Goal: Task Accomplishment & Management: Manage account settings

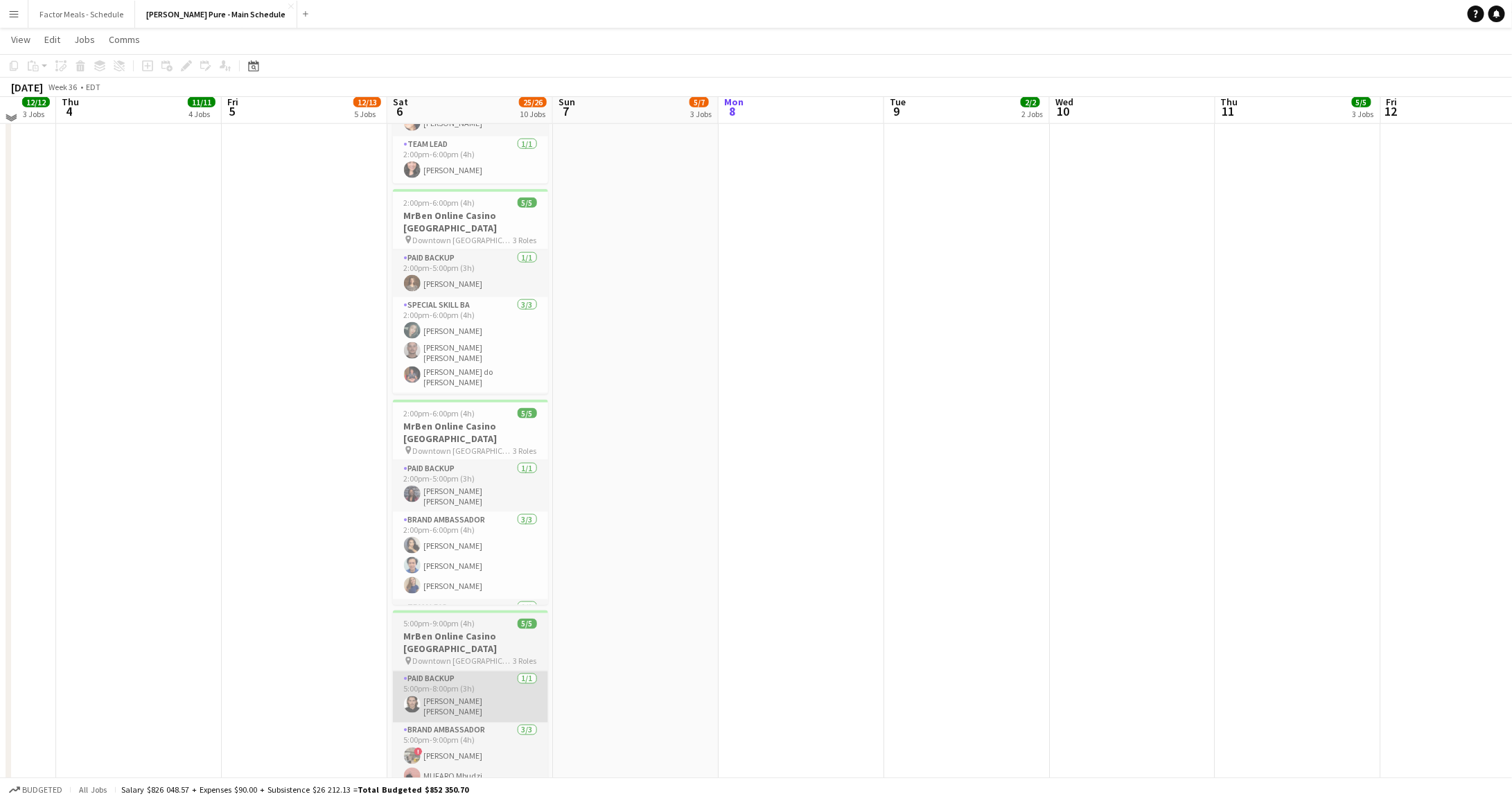
scroll to position [942, 0]
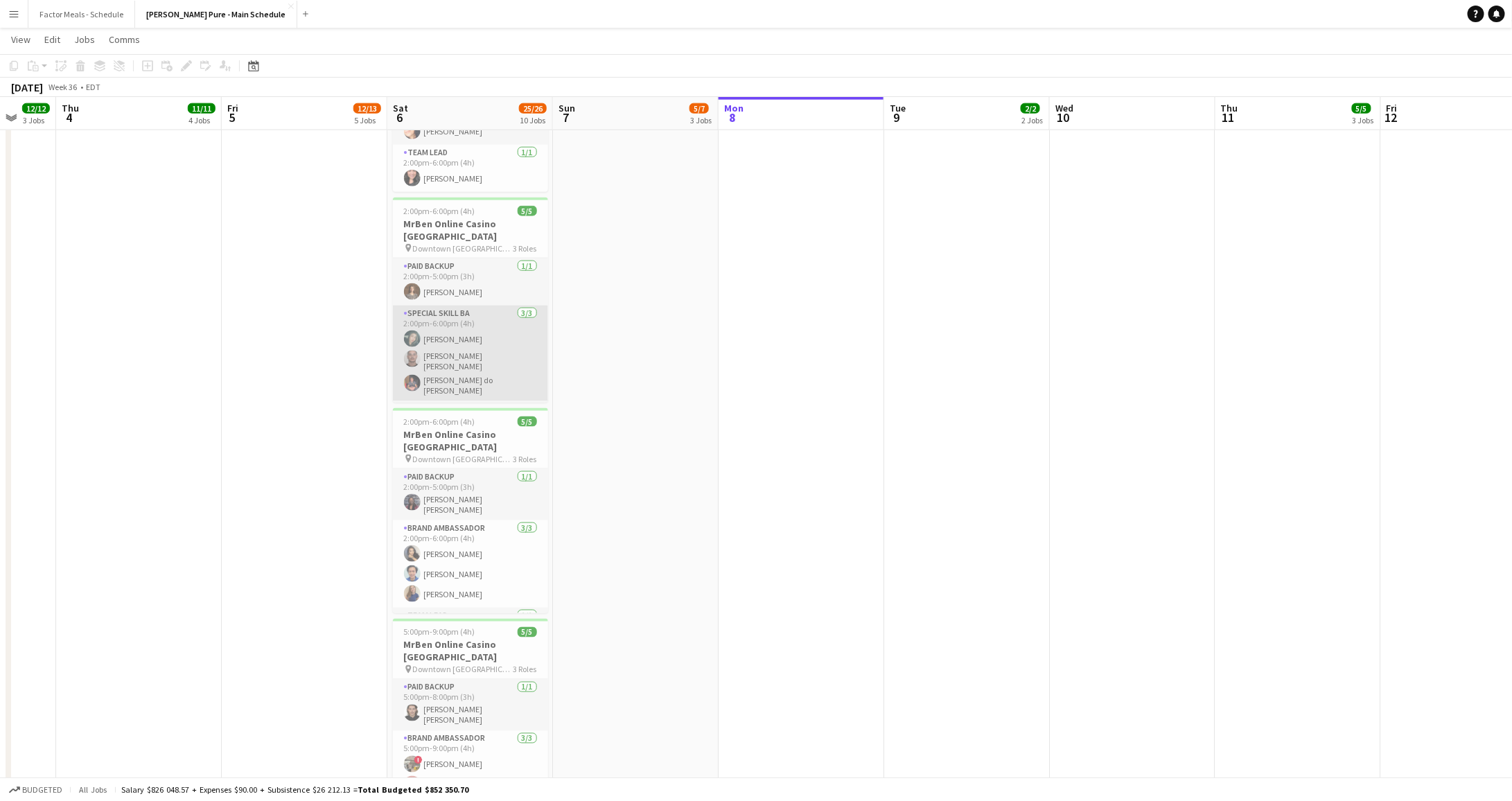
click at [484, 306] on app-card-role "Special Skill BA [DATE] 2:00pm-6:00pm (4h) Assia [PERSON_NAME] [PERSON_NAME] [P…" at bounding box center [470, 354] width 155 height 96
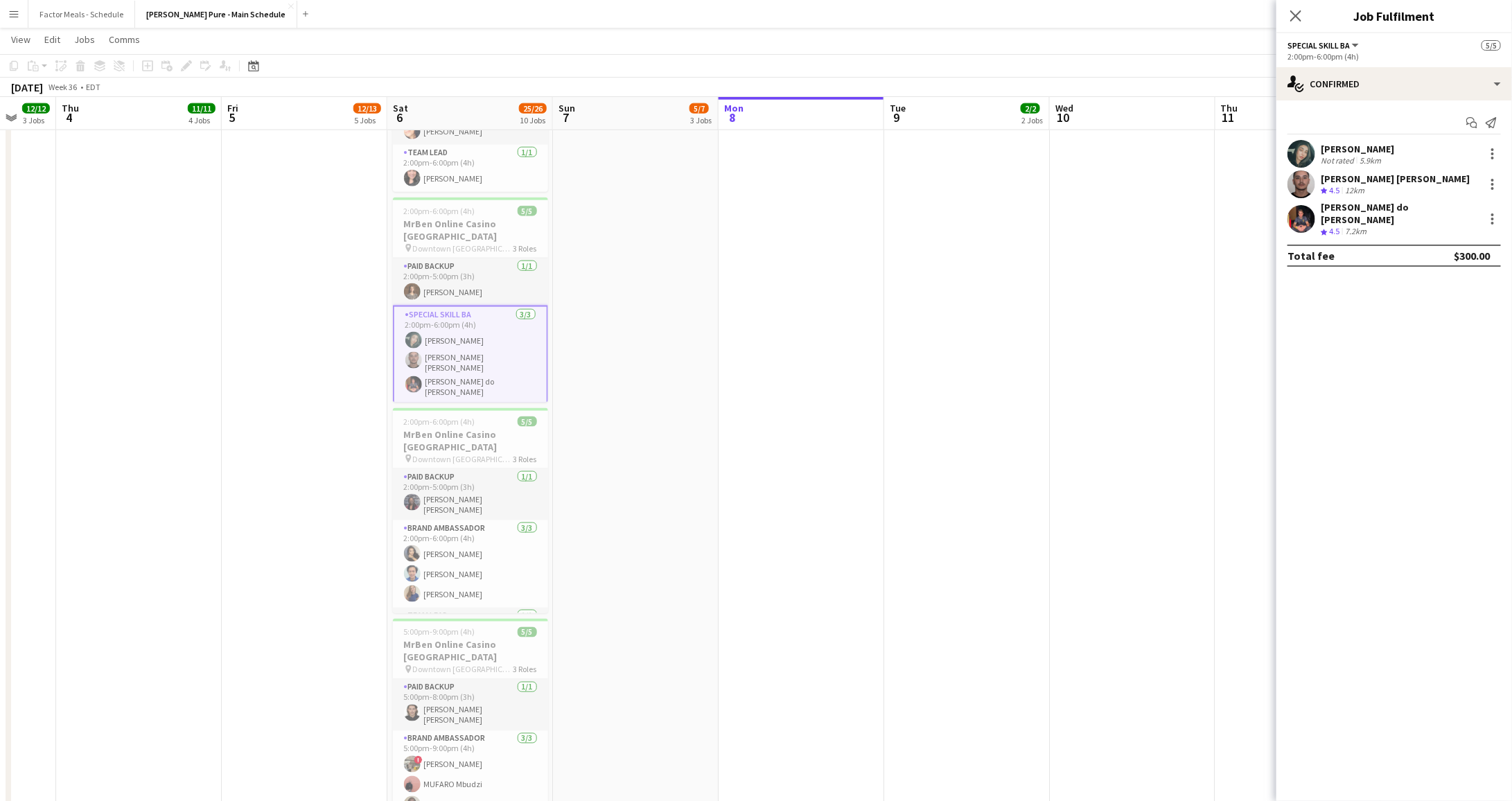
click at [1342, 153] on div "[PERSON_NAME]" at bounding box center [1358, 148] width 74 height 13
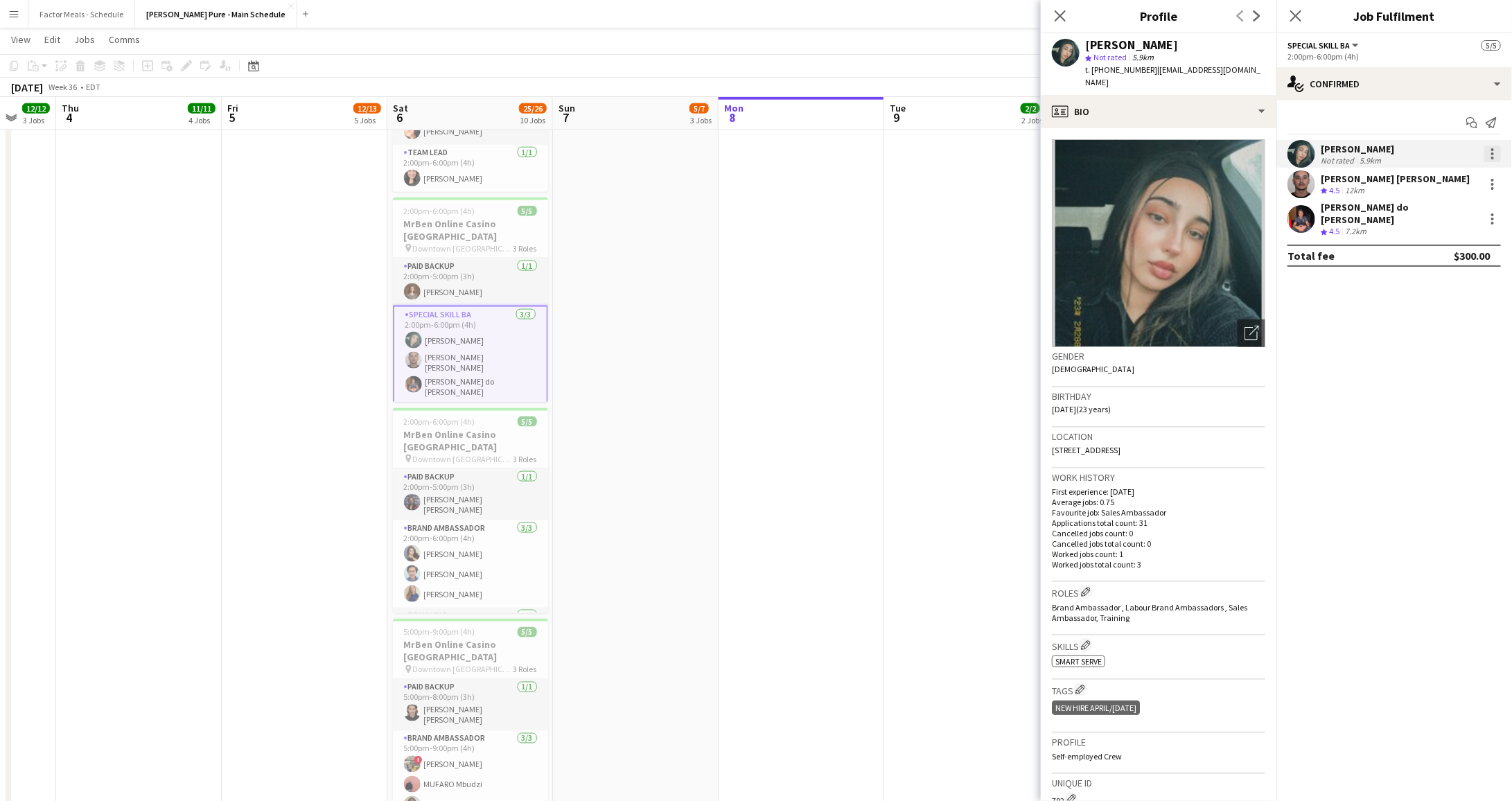
click at [1490, 156] on div at bounding box center [1493, 154] width 17 height 17
click at [1442, 302] on button "Remove" at bounding box center [1447, 313] width 108 height 34
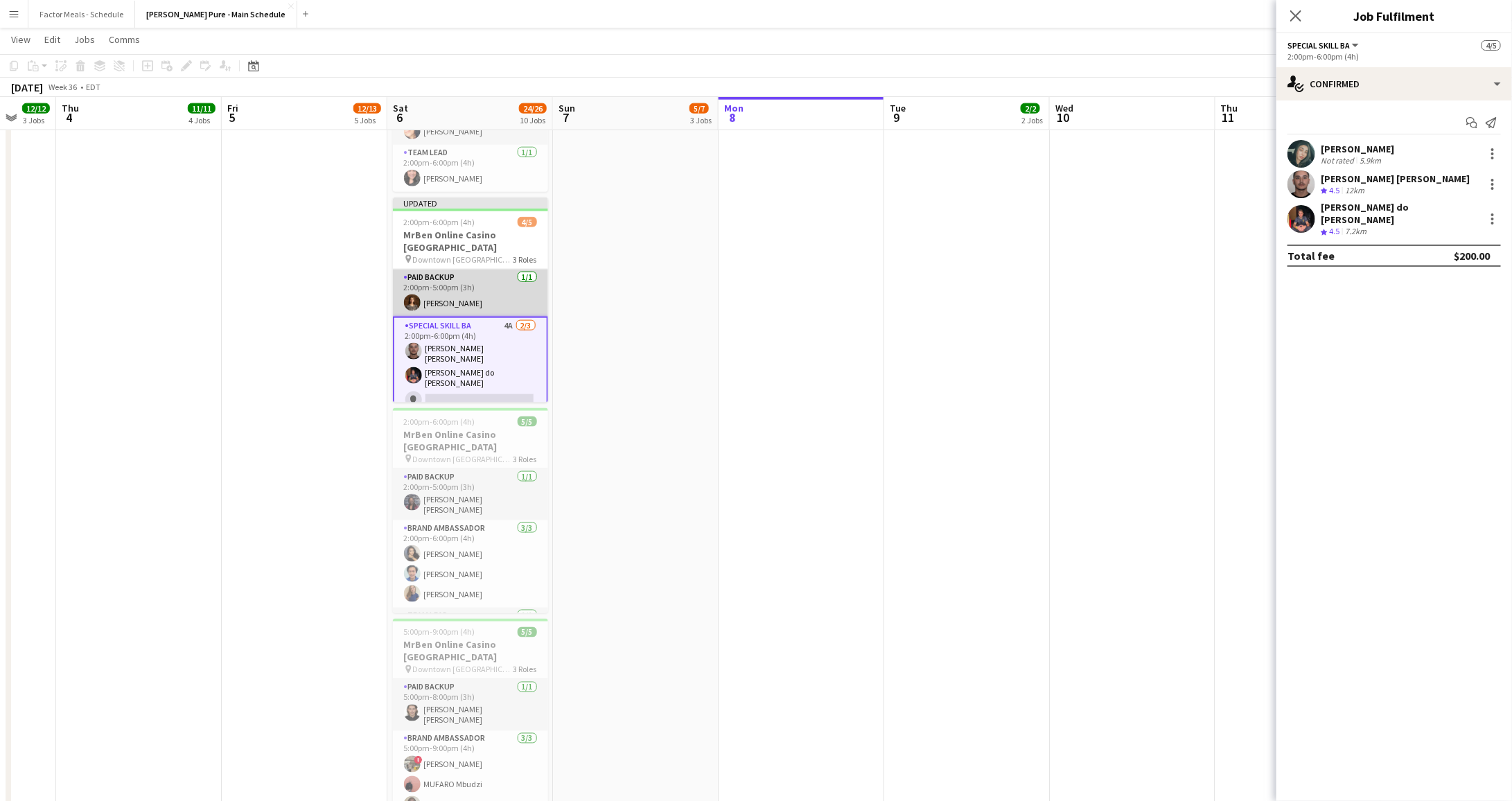
scroll to position [0, 442]
click at [491, 270] on app-card-role "Paid Backup [DATE] 2:00pm-5:00pm (3h) [PERSON_NAME]" at bounding box center [469, 293] width 155 height 47
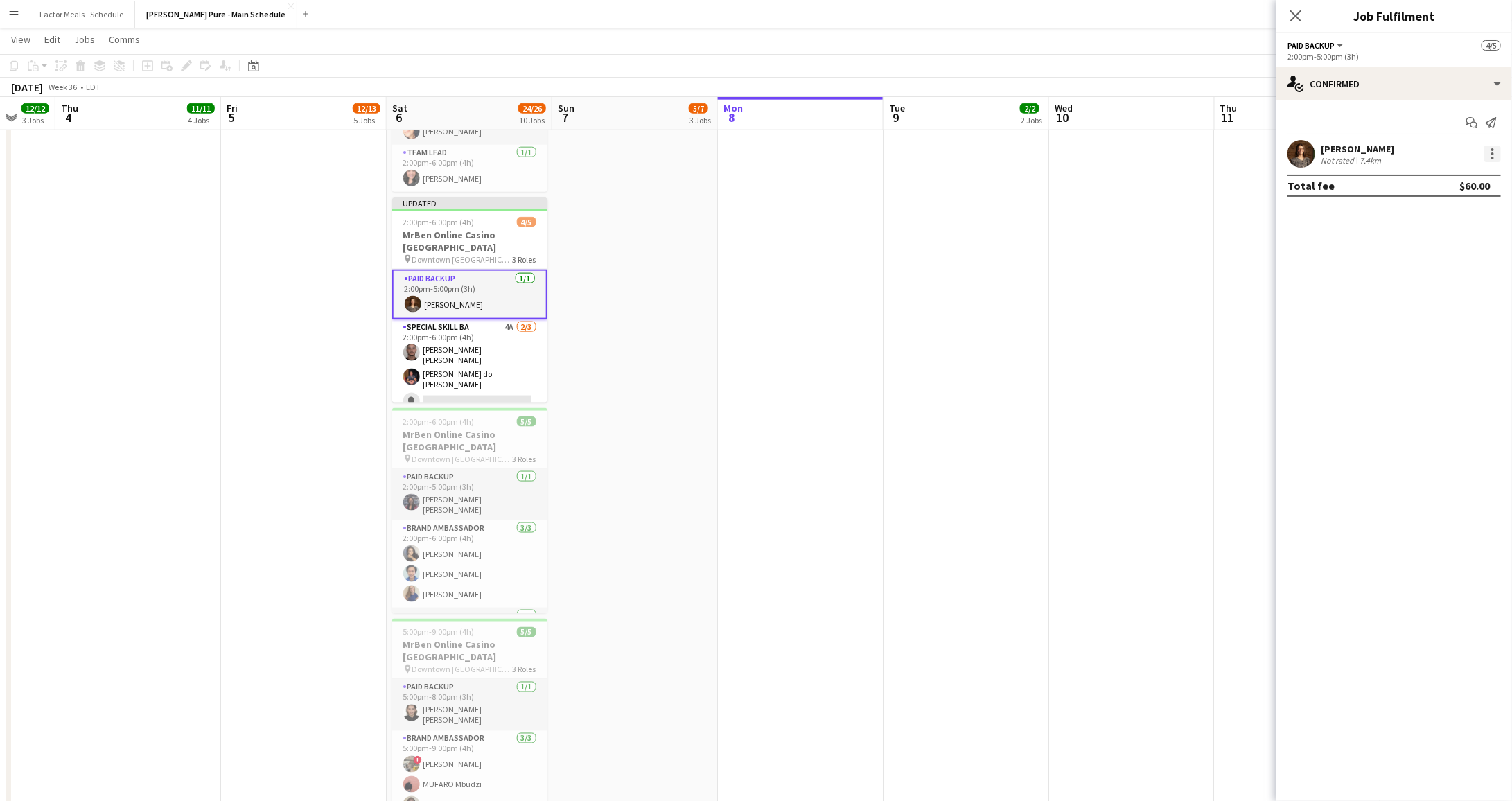
click at [1494, 155] on div at bounding box center [1493, 154] width 17 height 17
click at [1424, 321] on button "Remove" at bounding box center [1447, 313] width 108 height 34
click at [476, 415] on app-card-role "Special Skill TL [DATE] 2:00pm-6:00pm (4h) [PERSON_NAME]" at bounding box center [469, 438] width 155 height 47
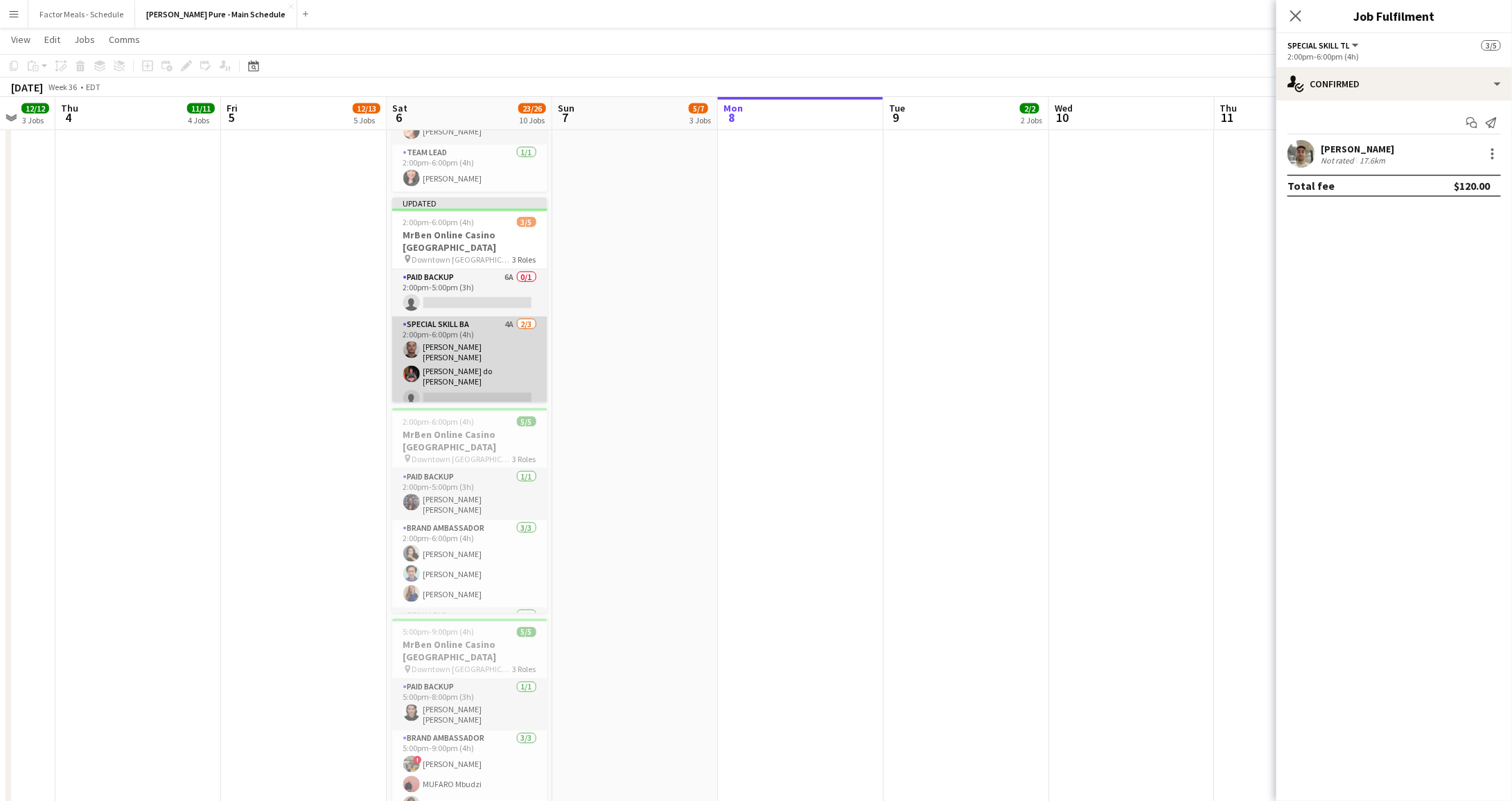
click at [472, 323] on app-card-role "Special Skill BA 4A [DATE] 2:00pm-6:00pm (4h) [PERSON_NAME] [PERSON_NAME] [PERS…" at bounding box center [469, 364] width 155 height 96
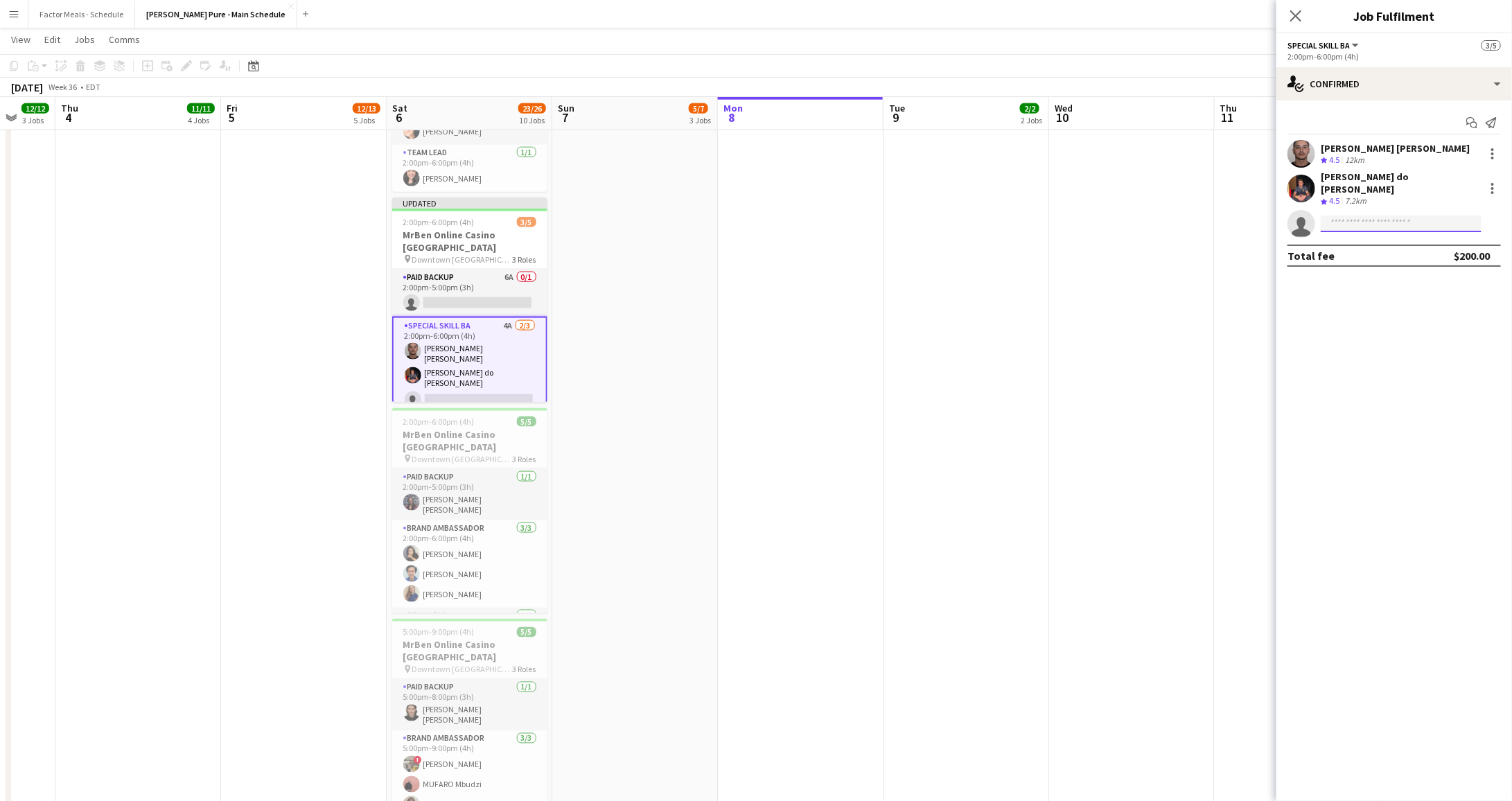
click at [1446, 216] on input at bounding box center [1401, 224] width 161 height 17
type input "*****"
click at [1425, 246] on span "Busy with another job on [PERSON_NAME] Pure - Main Schedule." at bounding box center [1401, 256] width 138 height 33
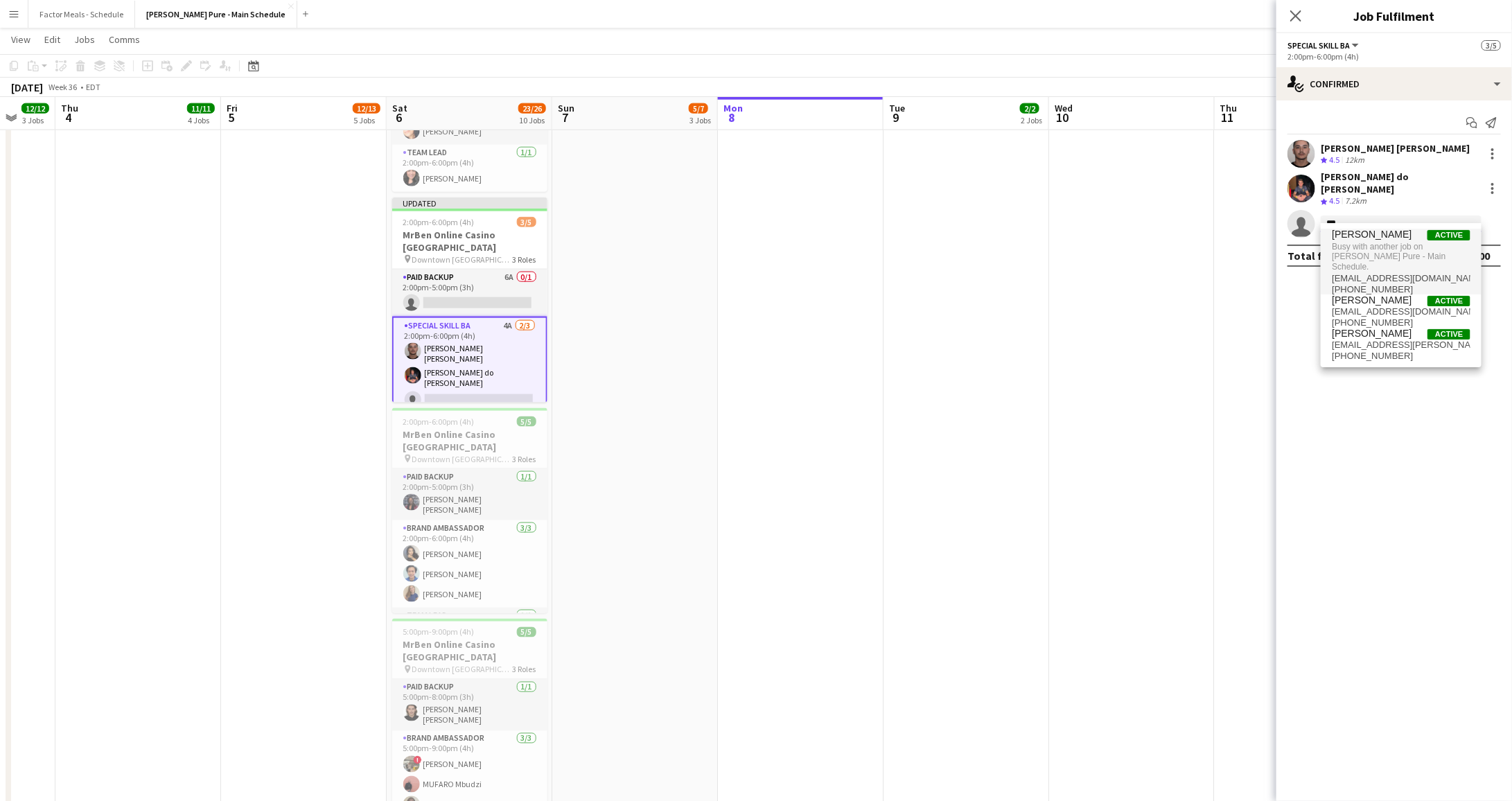
type input "***"
click at [1384, 242] on span "Busy with another job on [PERSON_NAME] Pure - Main Schedule." at bounding box center [1401, 256] width 138 height 33
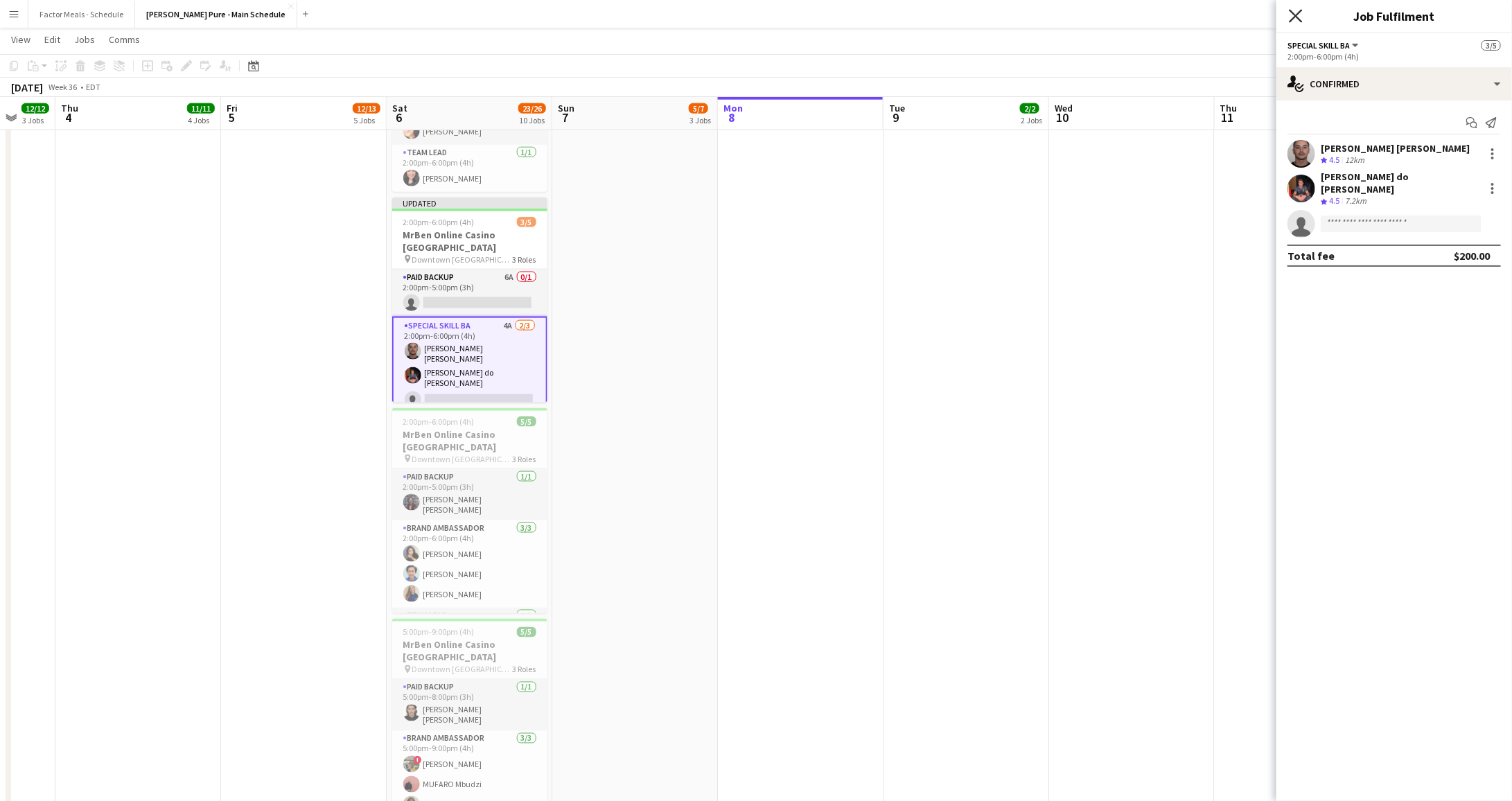
click at [1291, 13] on icon "Close pop-in" at bounding box center [1296, 16] width 13 height 13
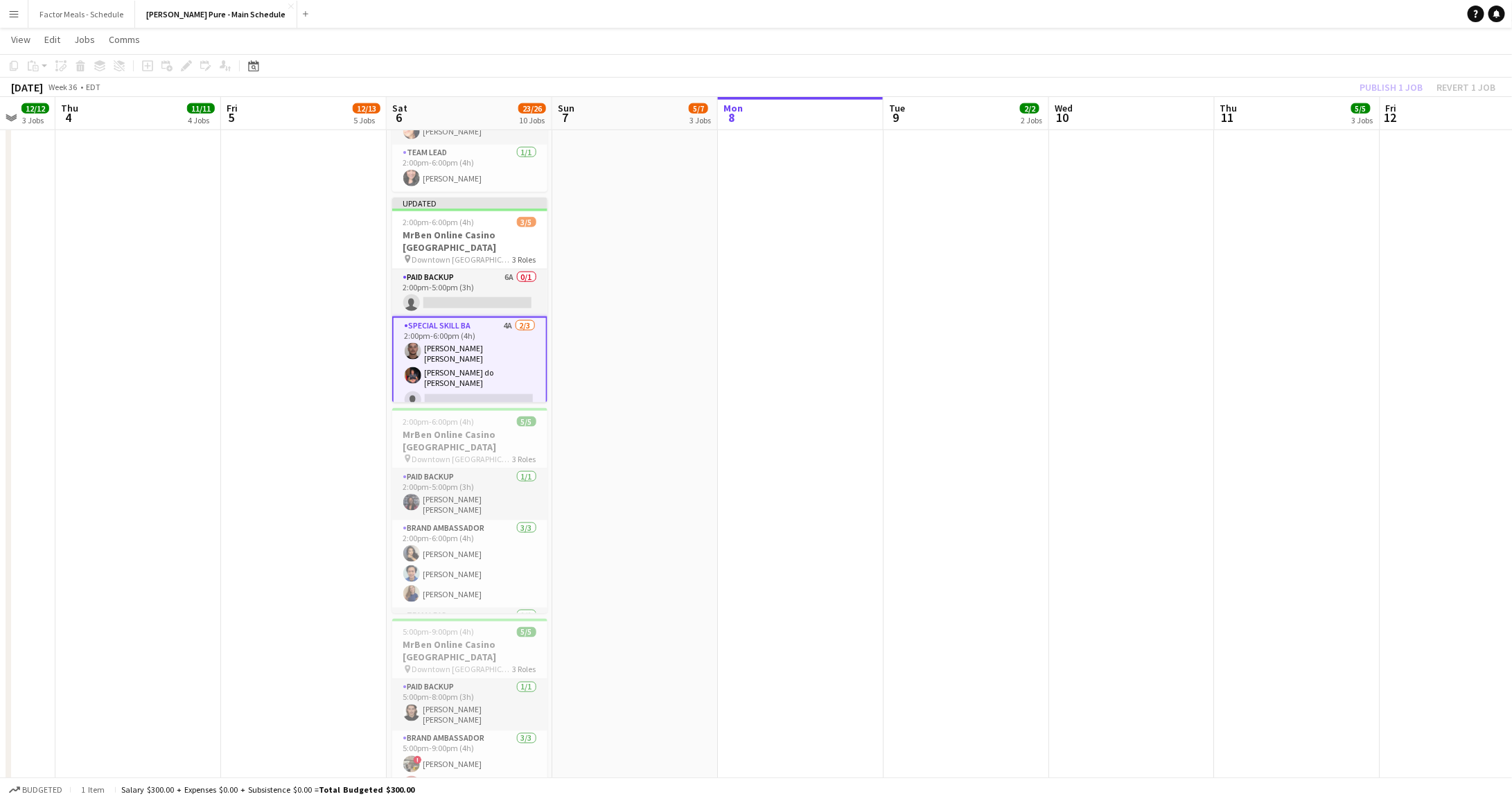
click at [1401, 90] on div "Publish 1 job Revert 1 job" at bounding box center [1427, 86] width 169 height 18
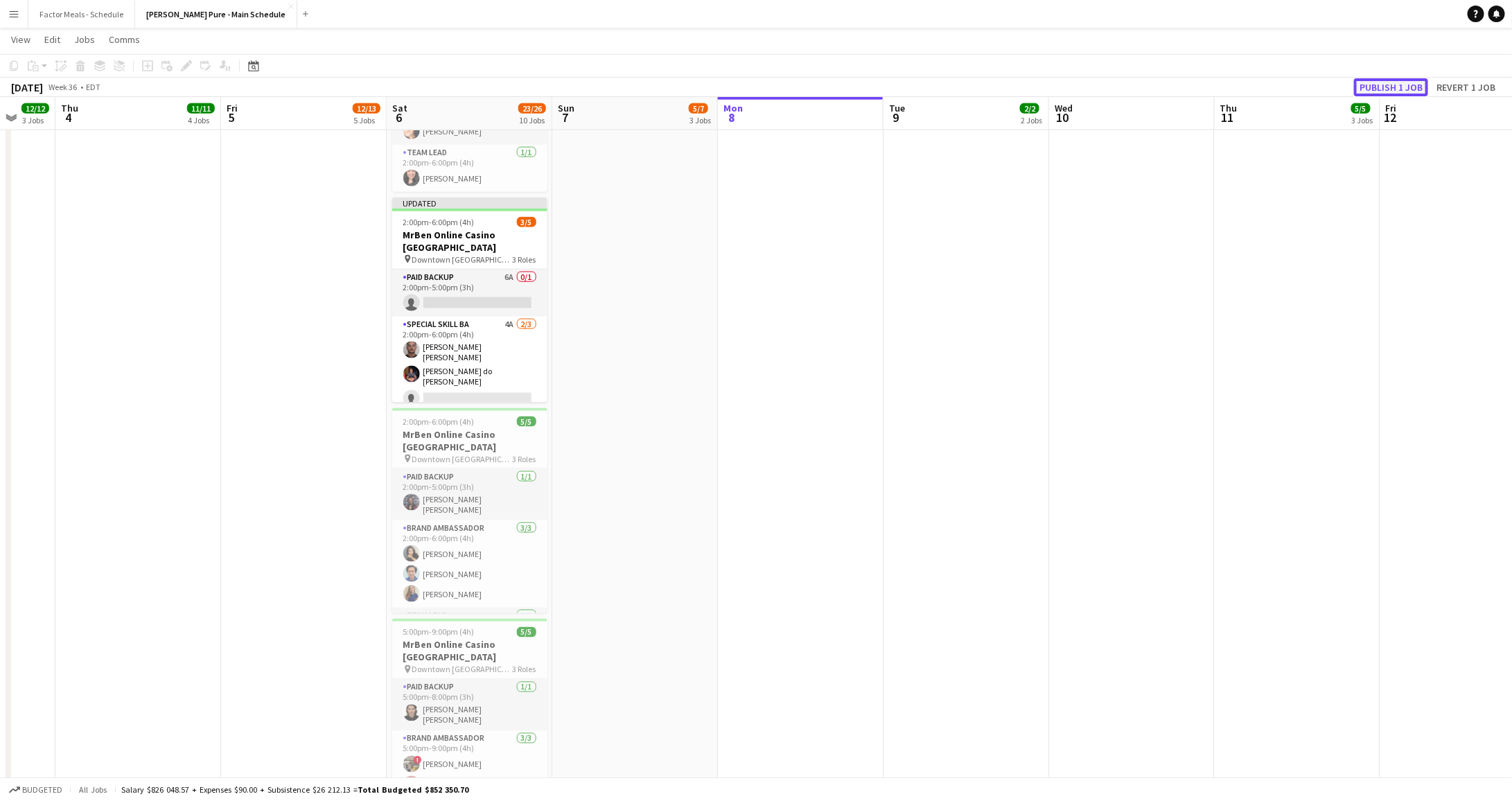
click at [1390, 86] on button "Publish 1 job" at bounding box center [1390, 86] width 74 height 18
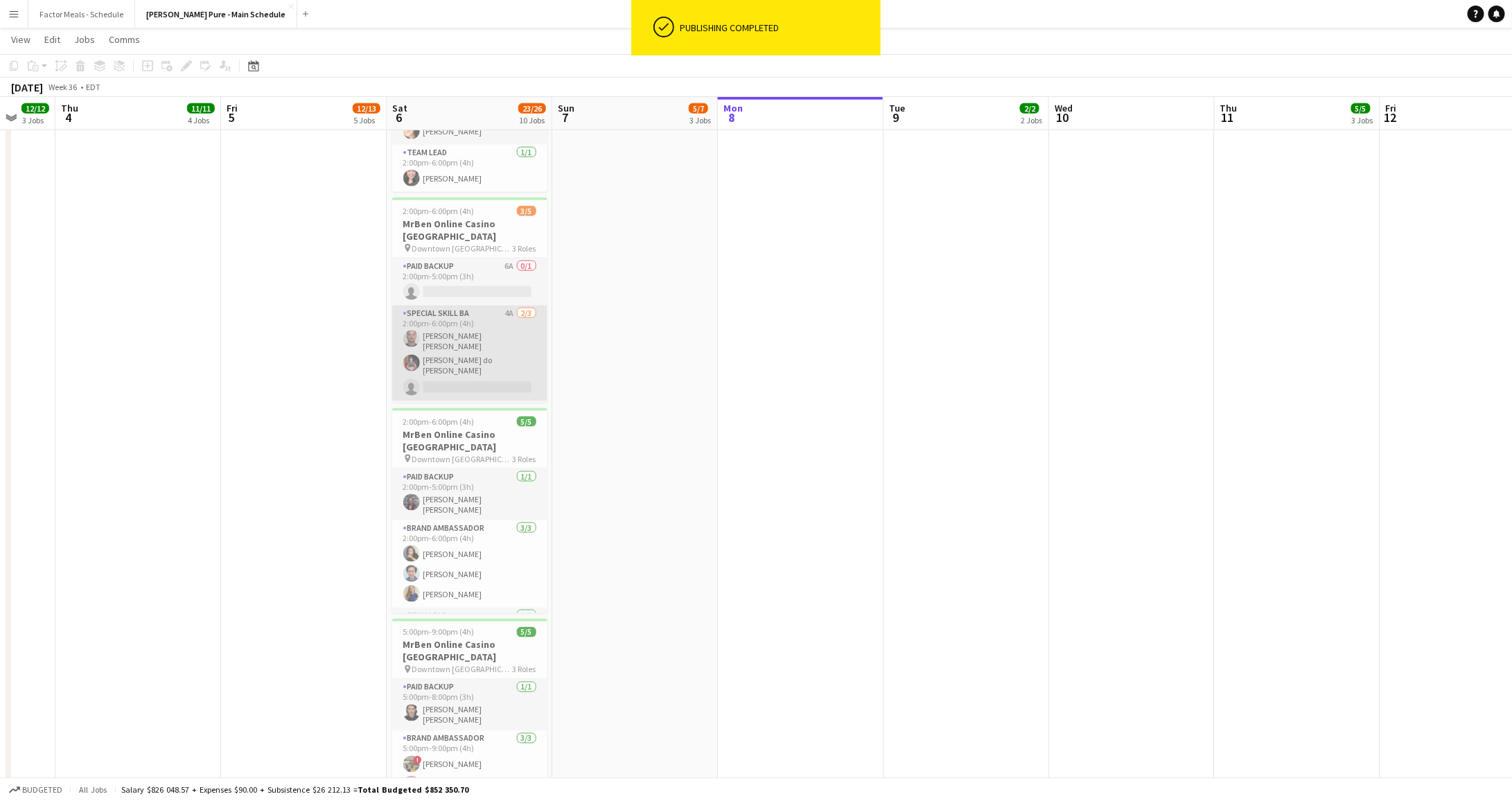
click at [485, 315] on app-card-role "Special Skill BA 4A [DATE] 2:00pm-6:00pm (4h) [PERSON_NAME] [PERSON_NAME] [PERS…" at bounding box center [469, 354] width 155 height 96
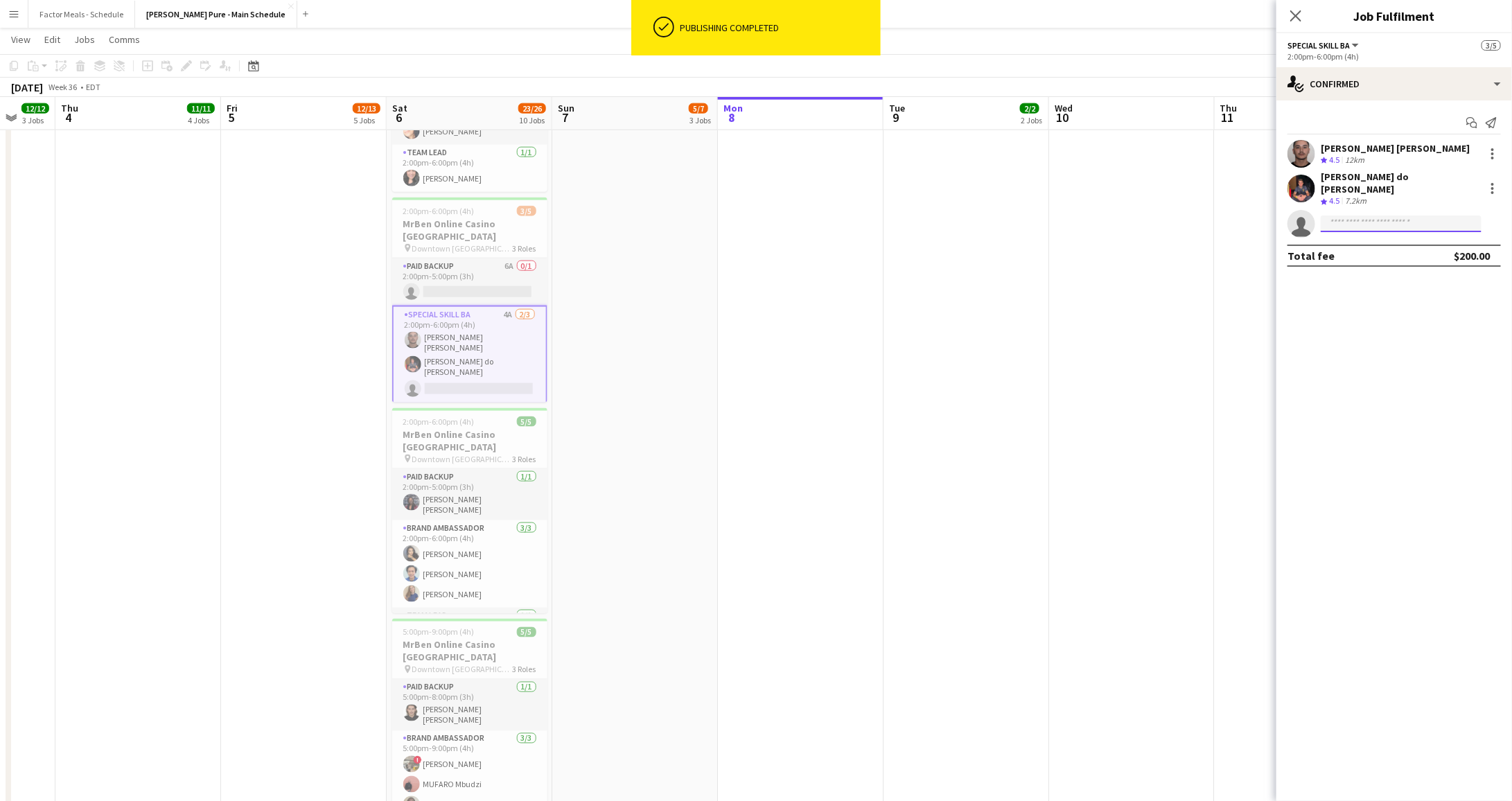
click at [1362, 215] on input at bounding box center [1401, 224] width 161 height 17
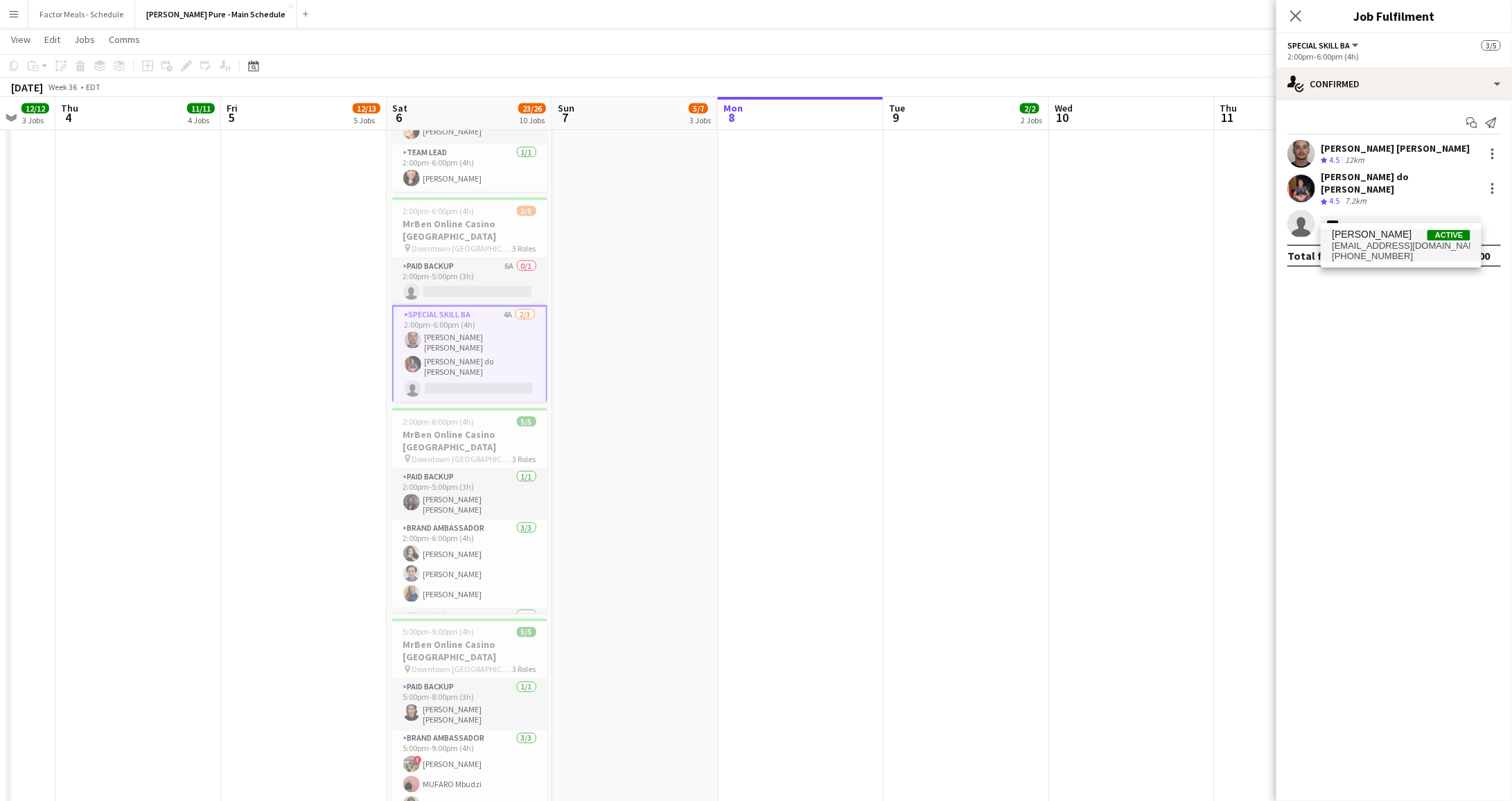
type input "****"
click at [1361, 244] on span "[EMAIL_ADDRESS][DOMAIN_NAME]" at bounding box center [1401, 245] width 138 height 11
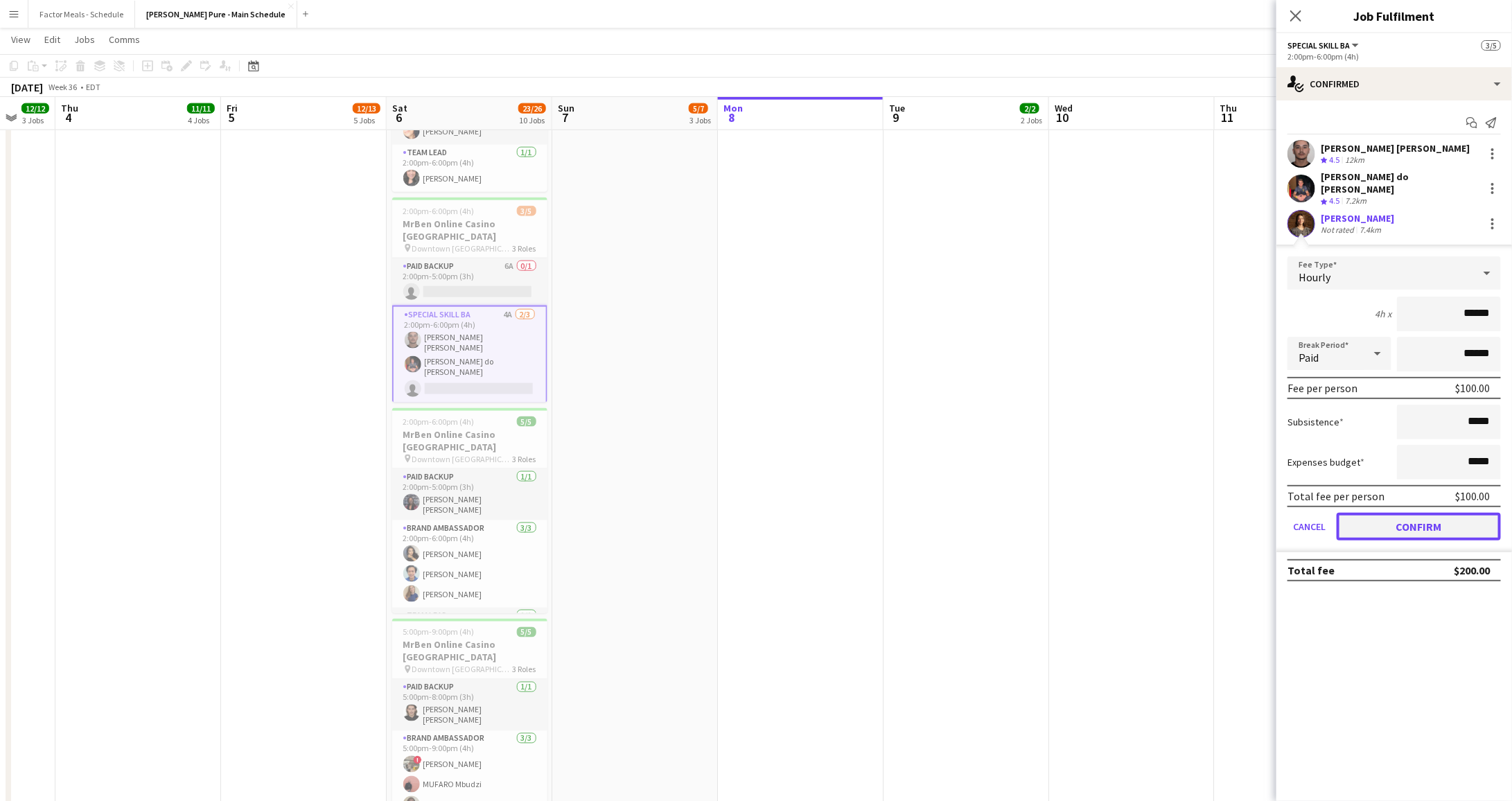
click at [1456, 514] on button "Confirm" at bounding box center [1419, 526] width 164 height 28
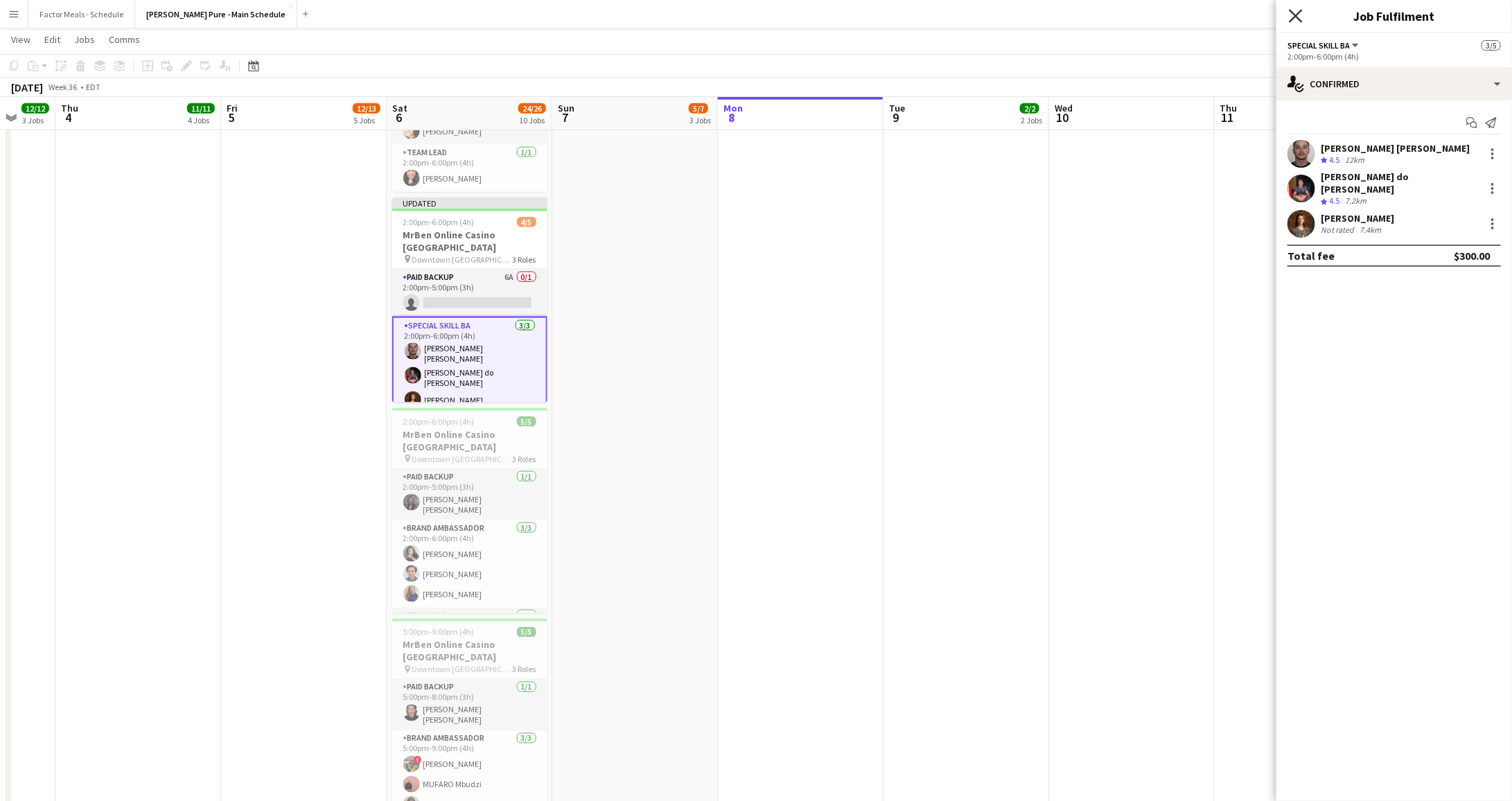
click at [1292, 18] on icon at bounding box center [1296, 16] width 13 height 13
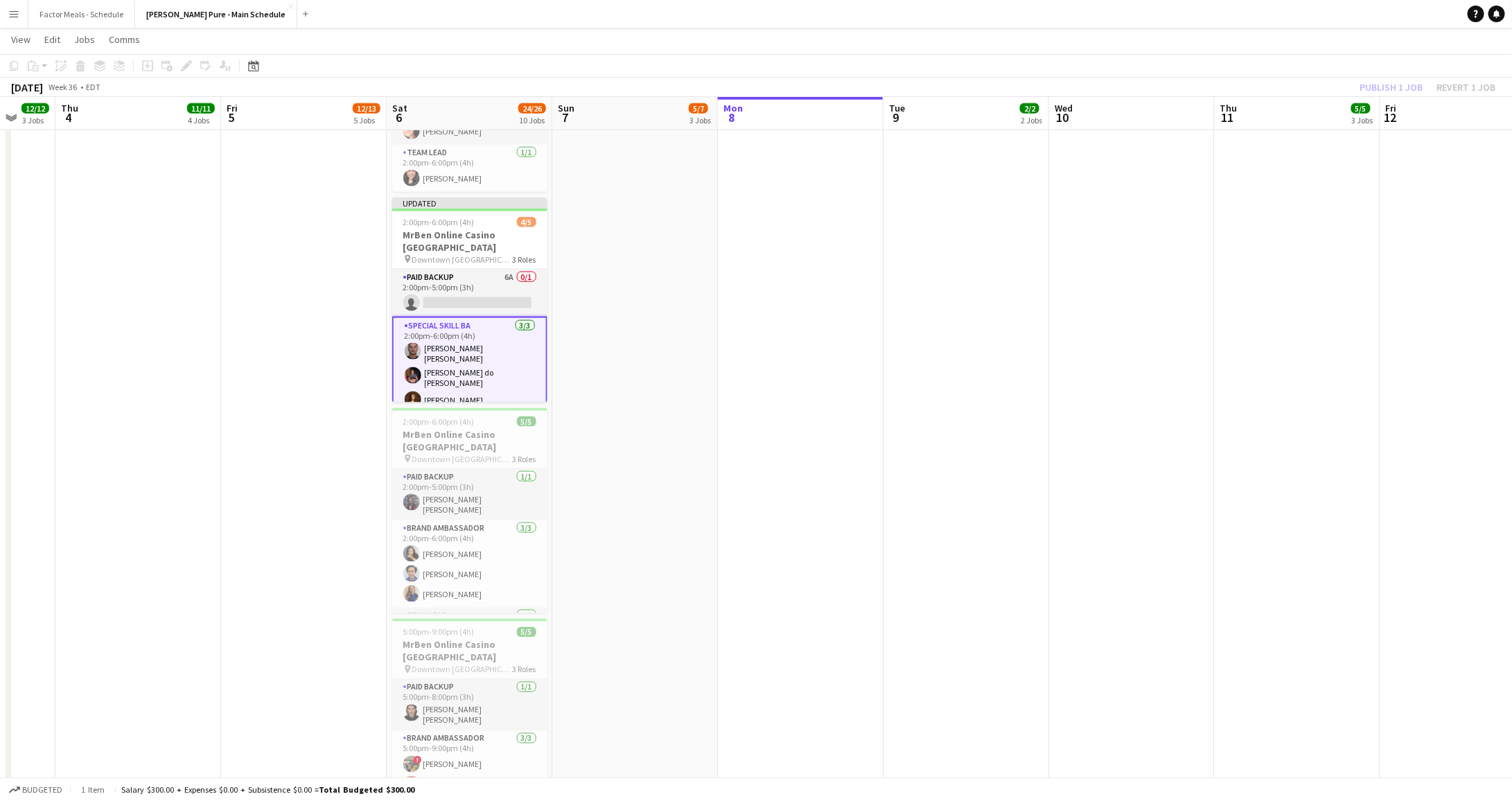
click at [1416, 81] on div "Publish 1 job Revert 1 job" at bounding box center [1427, 86] width 169 height 18
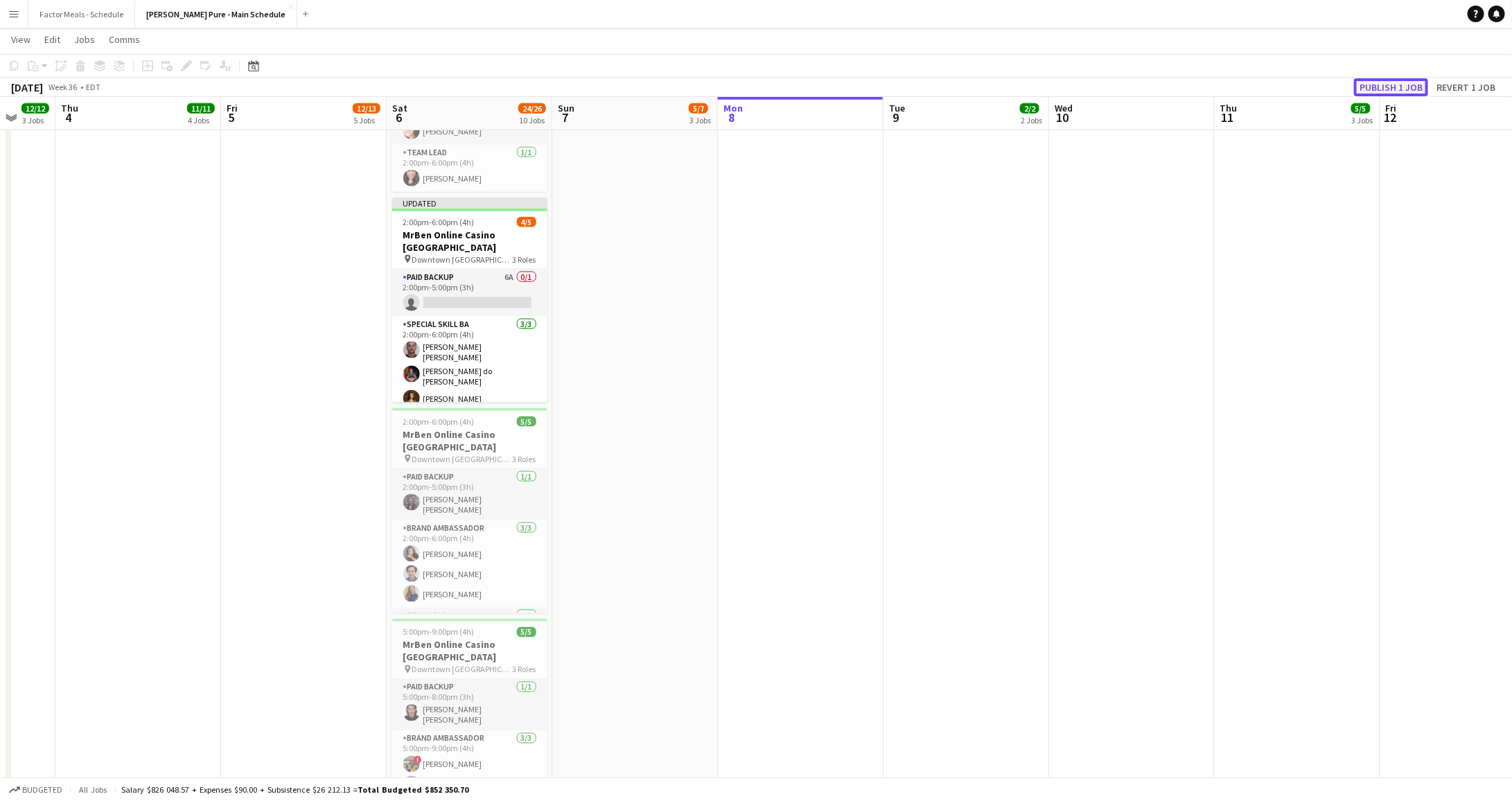
click at [1400, 86] on button "Publish 1 job" at bounding box center [1390, 86] width 74 height 18
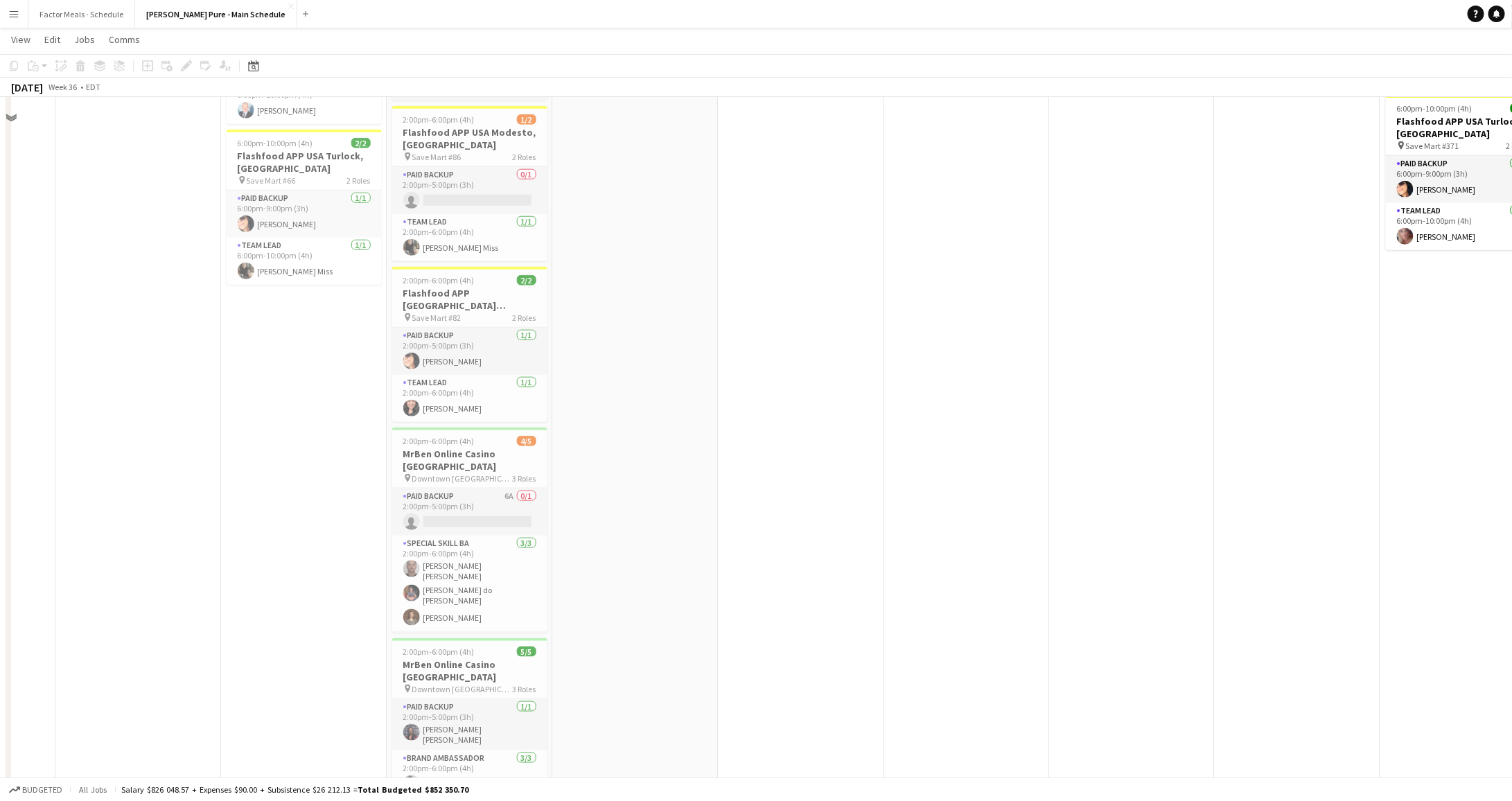
scroll to position [614, 0]
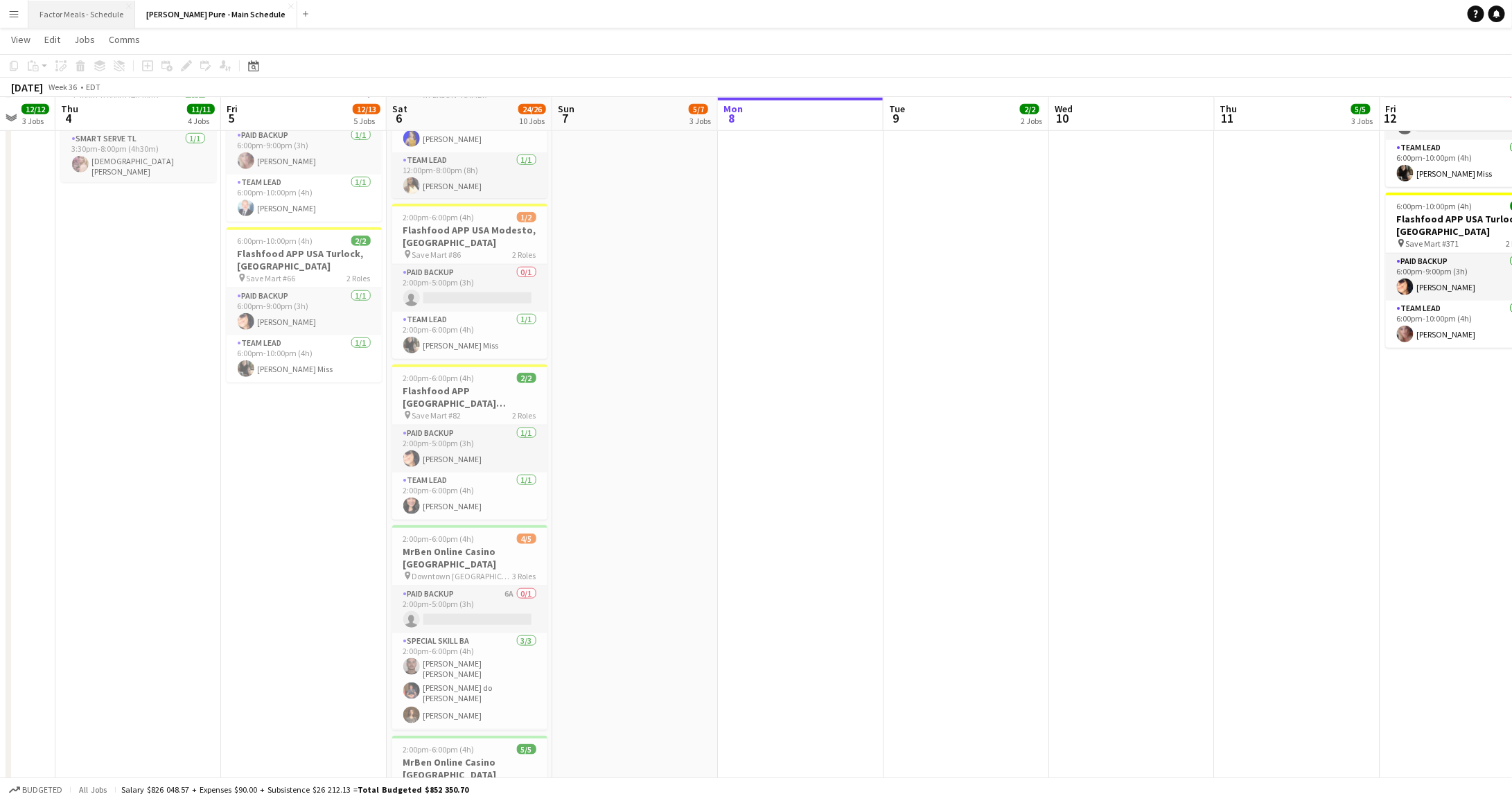
click at [84, 22] on button "Factor Meals - Schedule Close" at bounding box center [81, 14] width 106 height 27
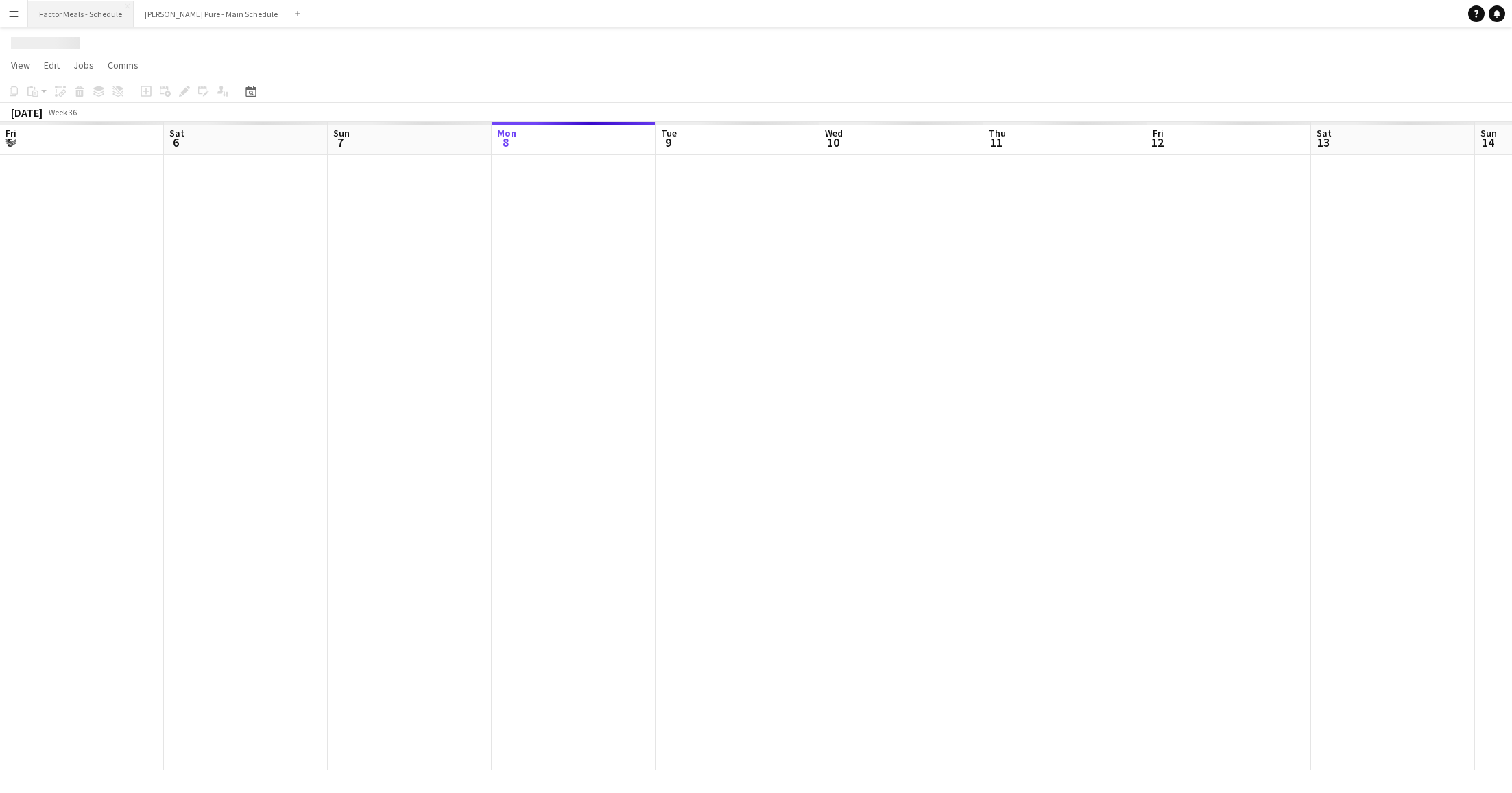
scroll to position [0, 327]
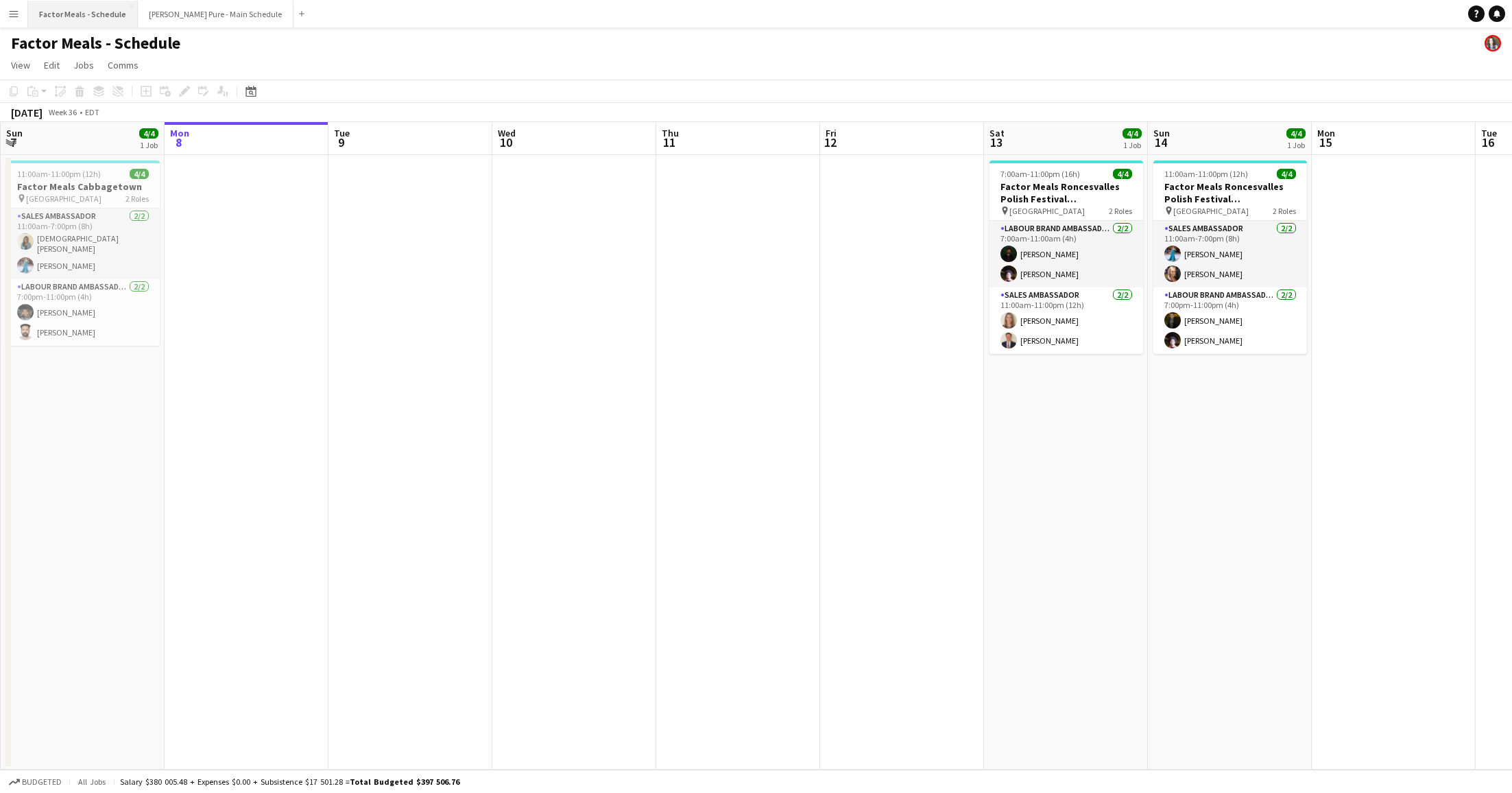
click at [81, 10] on button "Factor Meals - Schedule Close" at bounding box center [83, 14] width 109 height 27
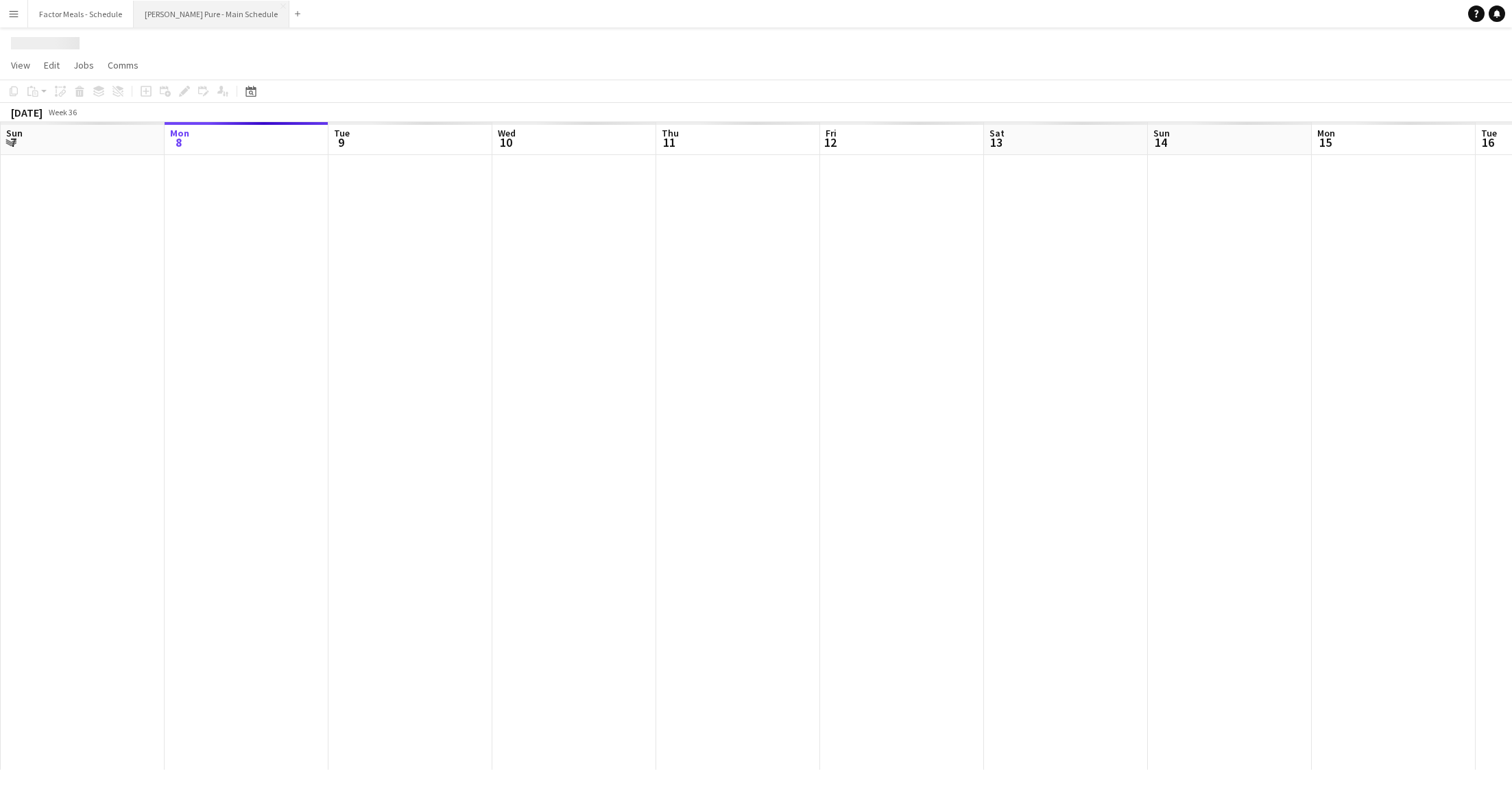
click at [150, 22] on button "[PERSON_NAME] Pure - Main Schedule Close" at bounding box center [211, 14] width 156 height 27
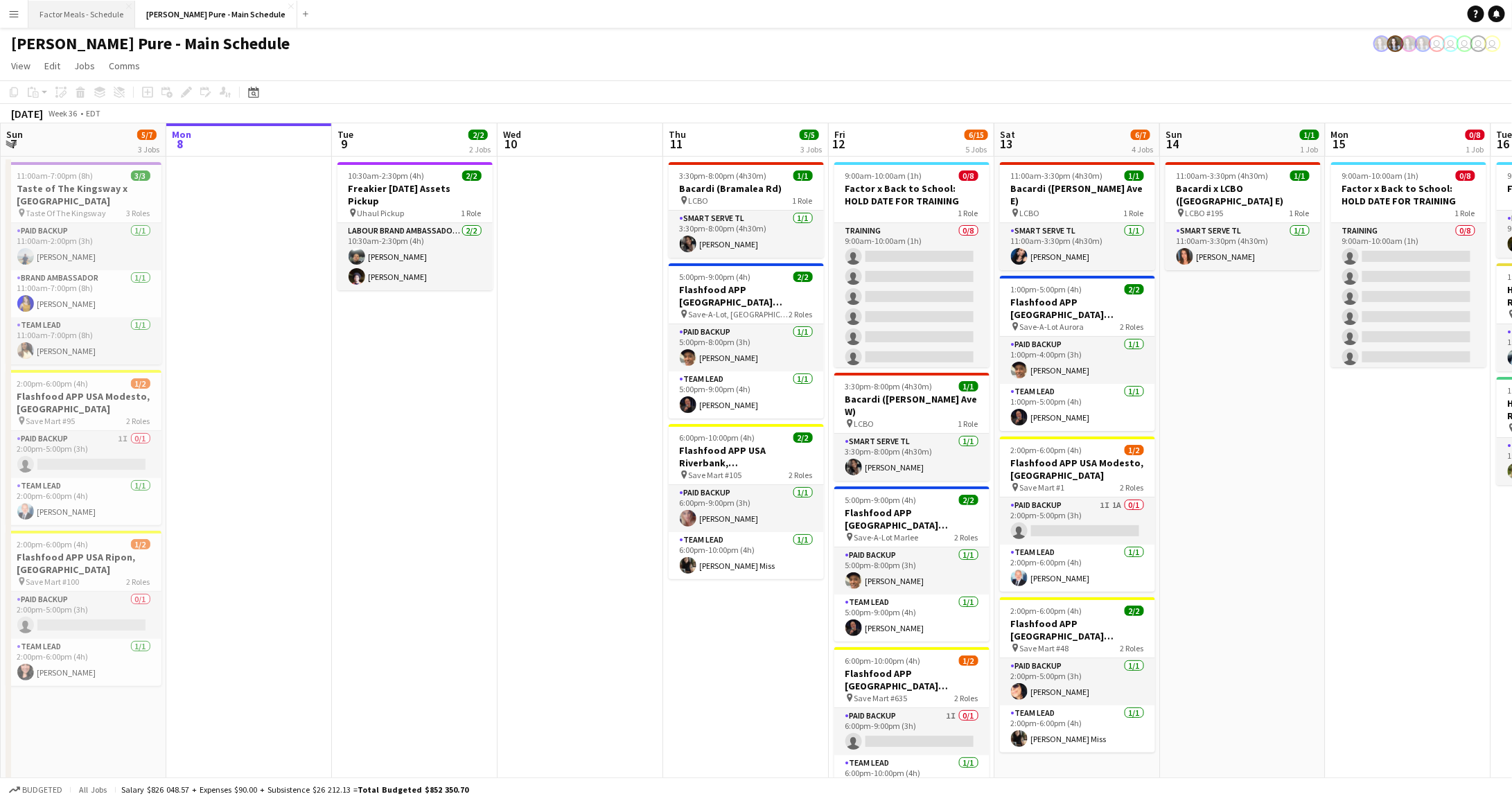
click at [74, 13] on button "Factor Meals - Schedule Close" at bounding box center [81, 14] width 106 height 27
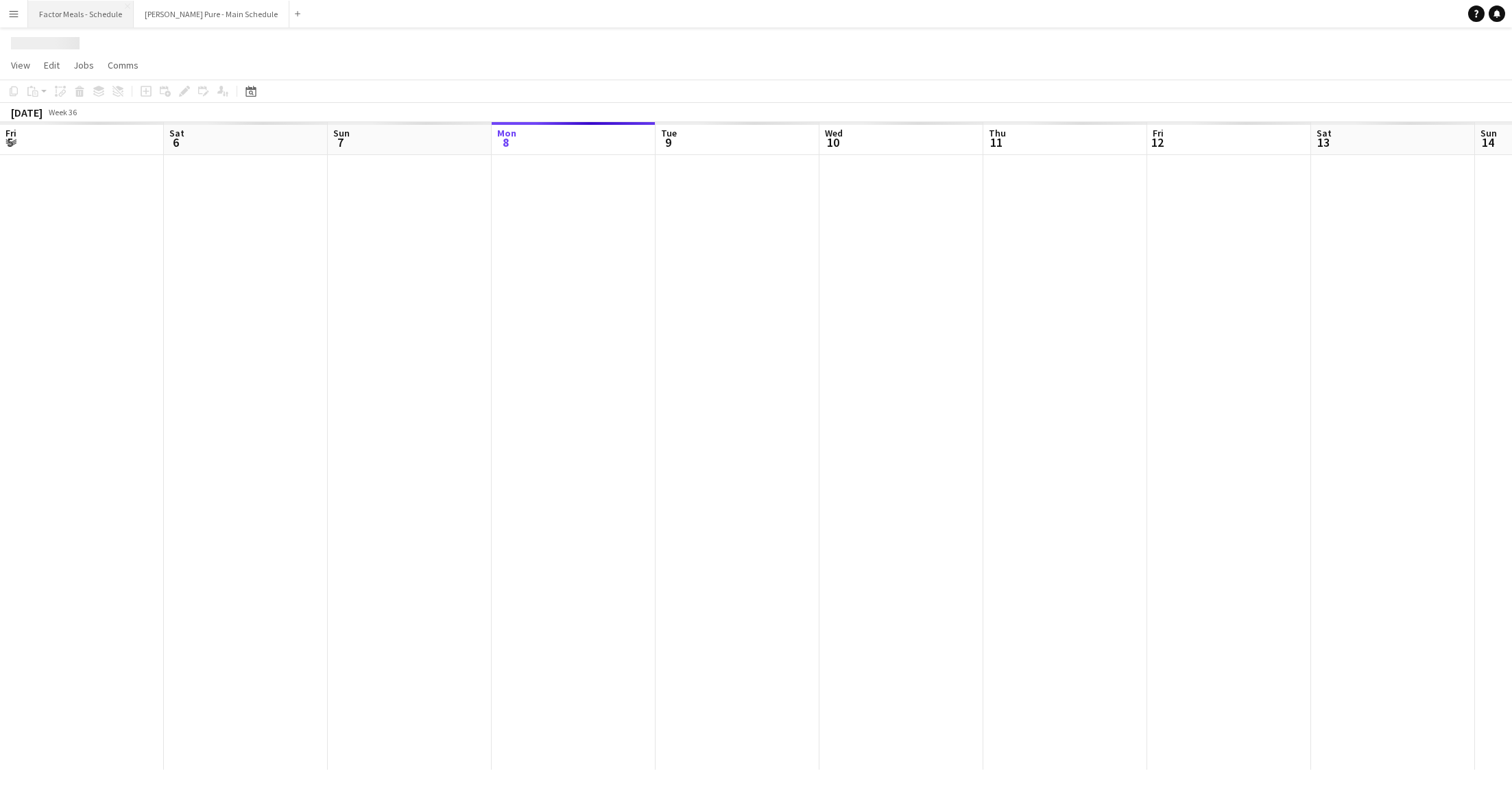
scroll to position [0, 327]
